Goal: Task Accomplishment & Management: Manage account settings

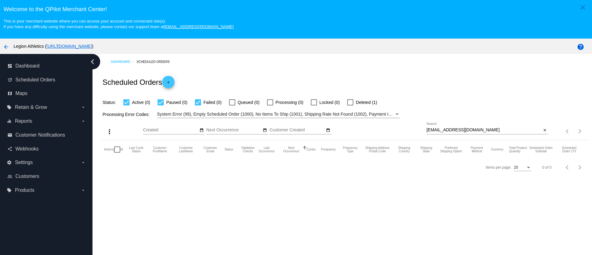
drag, startPoint x: 438, startPoint y: 125, endPoint x: 438, endPoint y: 129, distance: 3.1
click at [438, 127] on div "annacpatterson@gmail.com Search" at bounding box center [483, 128] width 115 height 12
click at [438, 129] on input "annacpatterson@gmail.com" at bounding box center [483, 130] width 115 height 5
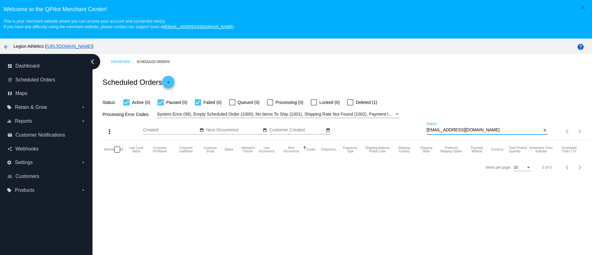
paste input "mullen75@hot"
type input "[EMAIL_ADDRESS][DOMAIN_NAME]"
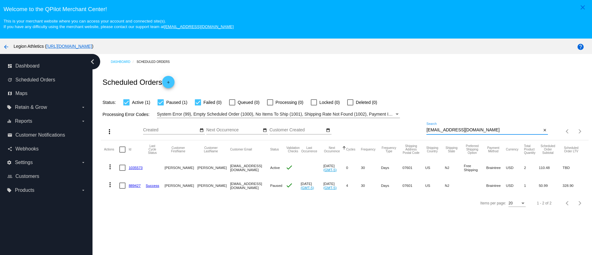
click at [137, 168] on link "1035573" at bounding box center [136, 167] width 14 height 4
click at [131, 189] on mat-cell "889427" at bounding box center [137, 186] width 17 height 18
click at [132, 186] on link "889427" at bounding box center [135, 185] width 12 height 4
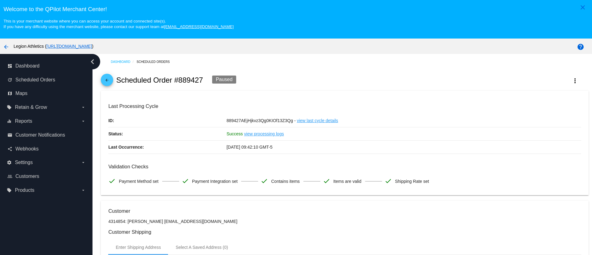
click at [559, 87] on div "arrow_back Scheduled Order #889427 Paused more_vert" at bounding box center [344, 80] width 487 height 21
click at [571, 79] on mat-icon "more_vert" at bounding box center [574, 80] width 7 height 7
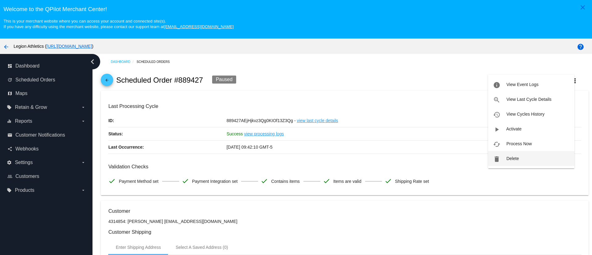
click at [524, 162] on button "delete Delete" at bounding box center [531, 158] width 86 height 15
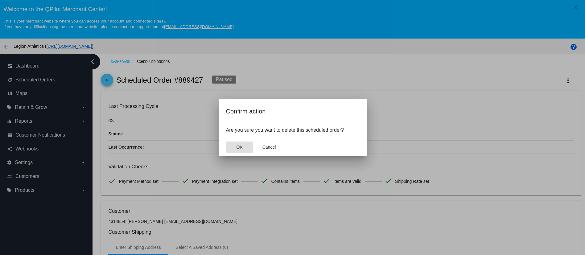
click at [247, 149] on button "OK" at bounding box center [239, 146] width 27 height 11
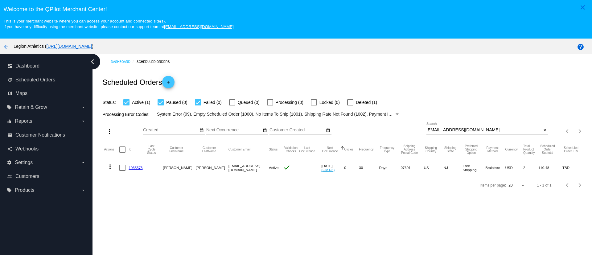
click at [446, 126] on div "[EMAIL_ADDRESS][DOMAIN_NAME] Search" at bounding box center [483, 128] width 115 height 12
click at [446, 128] on input "[EMAIL_ADDRESS][DOMAIN_NAME]" at bounding box center [483, 130] width 115 height 5
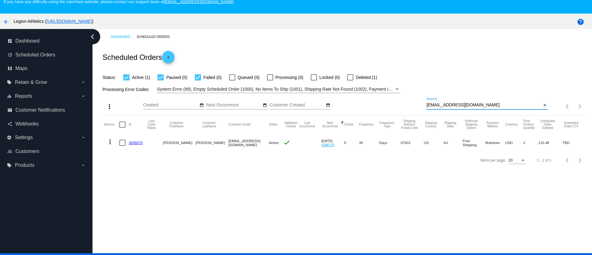
scroll to position [39, 0]
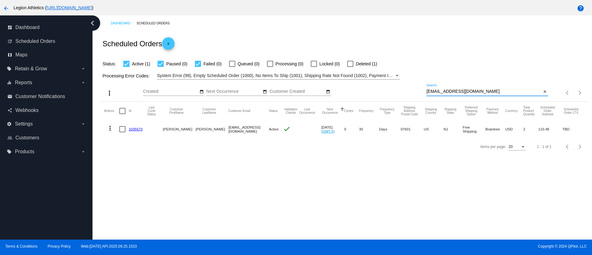
click at [131, 125] on mat-cell "1035573" at bounding box center [137, 129] width 17 height 18
click at [136, 127] on link "1035573" at bounding box center [136, 129] width 14 height 4
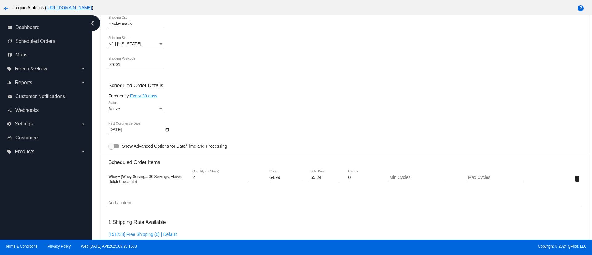
scroll to position [231, 0]
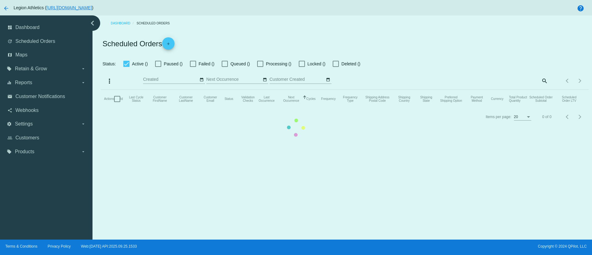
checkbox input "true"
